Goal: Task Accomplishment & Management: Manage account settings

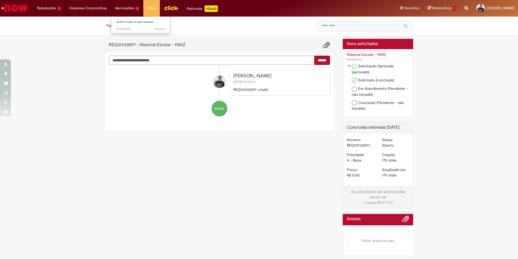
click at [131, 6] on li "Aprovações 1 Exibir todas as aprovações 2d atrás 2 dias atrás R13575681" at bounding box center [127, 8] width 33 height 16
click at [129, 28] on span "2d atrás 2 dias atrás R13575681" at bounding box center [141, 29] width 49 height 4
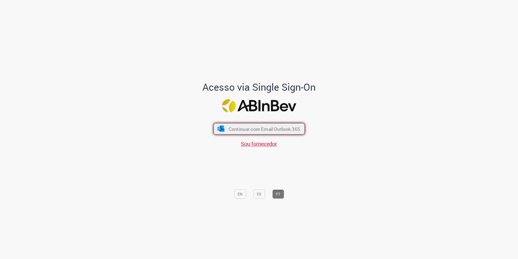
click at [252, 128] on span "Continuar com Email Outlook 365" at bounding box center [264, 128] width 72 height 6
click at [248, 125] on span "Continuar com Email Outlook 365" at bounding box center [264, 128] width 72 height 6
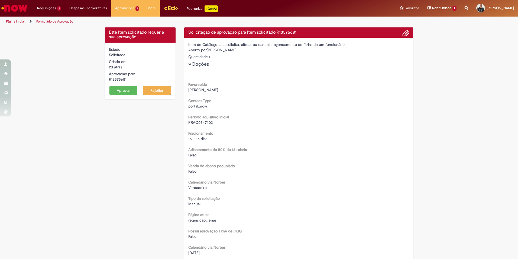
click at [118, 92] on button "Aprovar" at bounding box center [123, 90] width 28 height 9
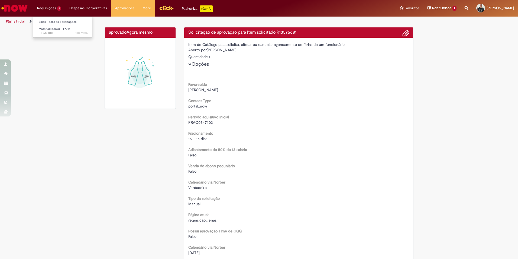
click at [50, 7] on li "Requisições 1 Exibir Todas as Solicitações Material Escolar - FAHZ 17h atrás 17…" at bounding box center [49, 8] width 32 height 16
click at [47, 28] on span "Material Escolar - FAHZ" at bounding box center [55, 29] width 32 height 4
click at [42, 28] on span "Material Escolar - FAHZ" at bounding box center [55, 29] width 32 height 4
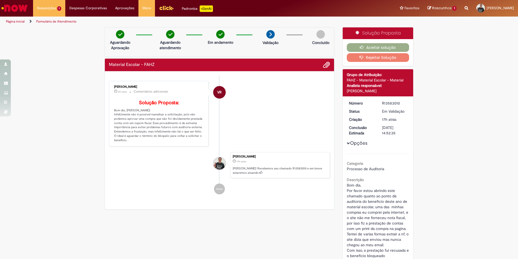
click at [18, 8] on img "Ir para a Homepage" at bounding box center [15, 8] width 28 height 11
